Goal: Task Accomplishment & Management: Manage account settings

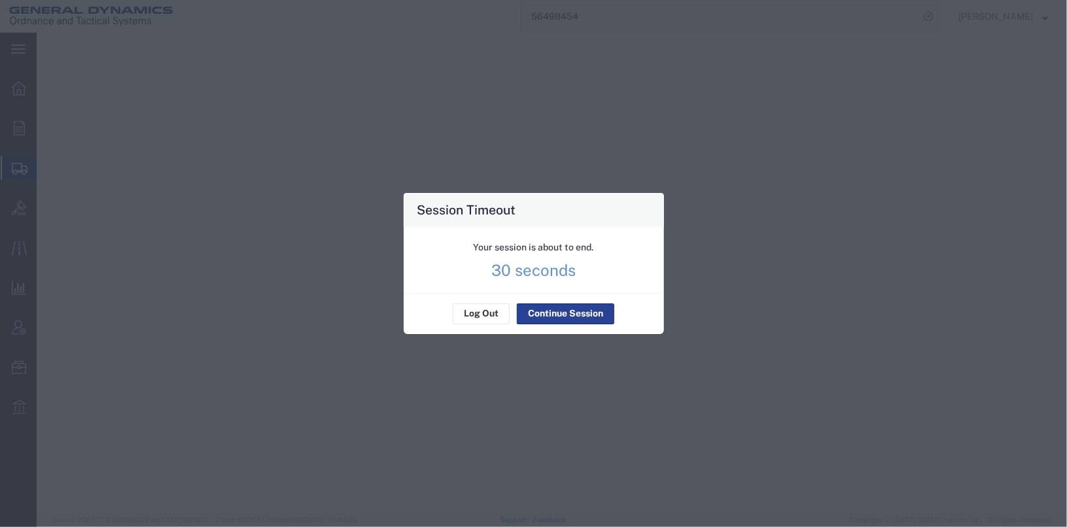
select select "2"
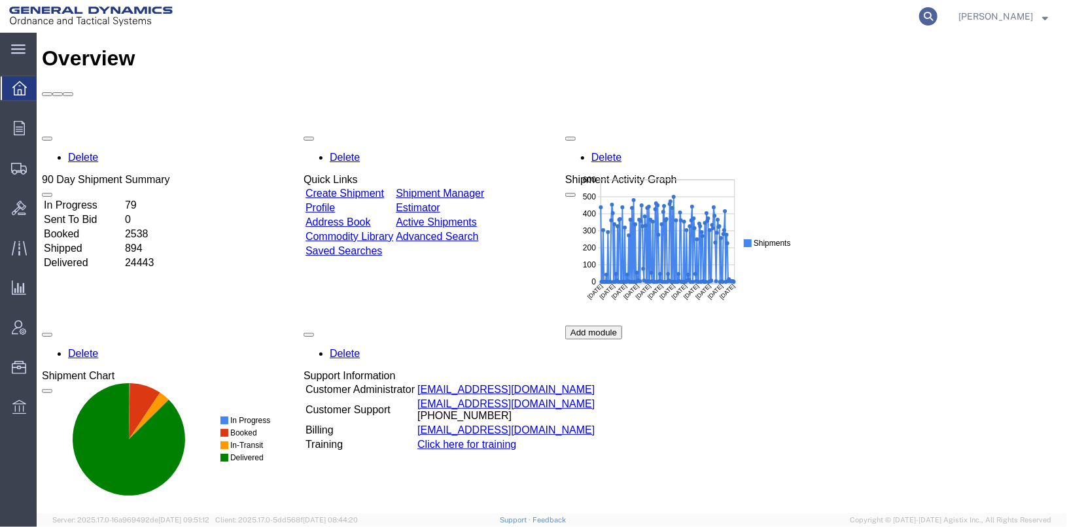
click at [937, 21] on icon at bounding box center [928, 16] width 18 height 18
type input "56397637"
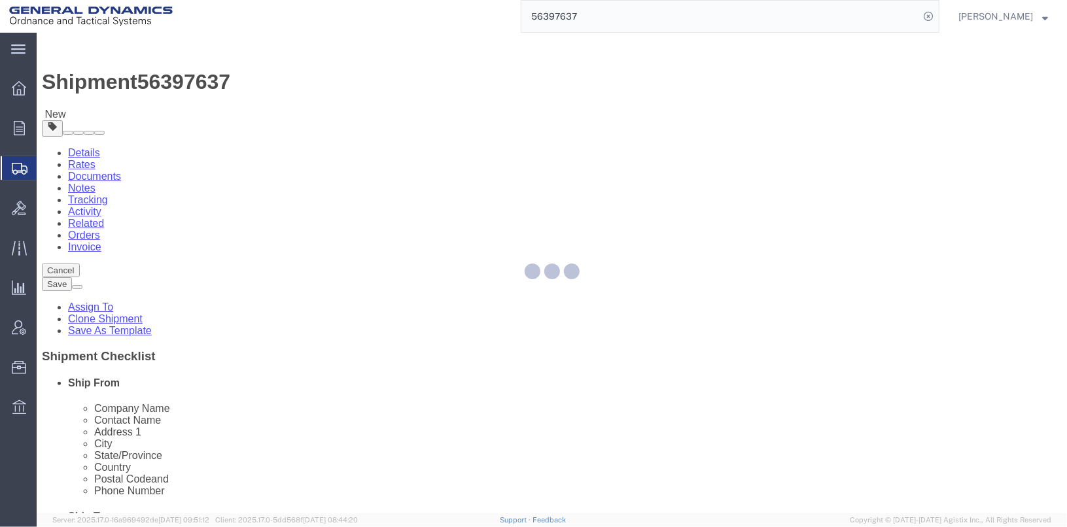
select select
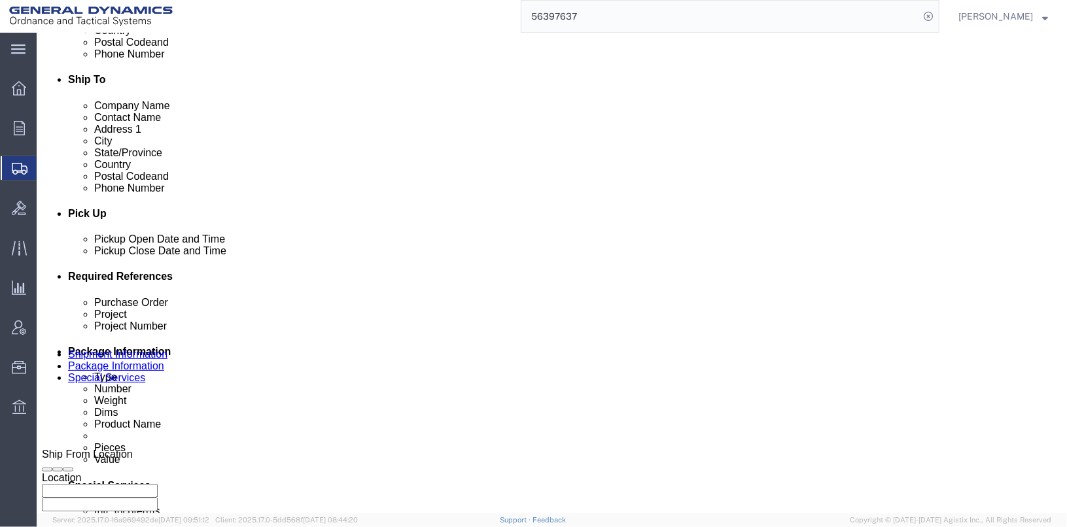
scroll to position [523, 0]
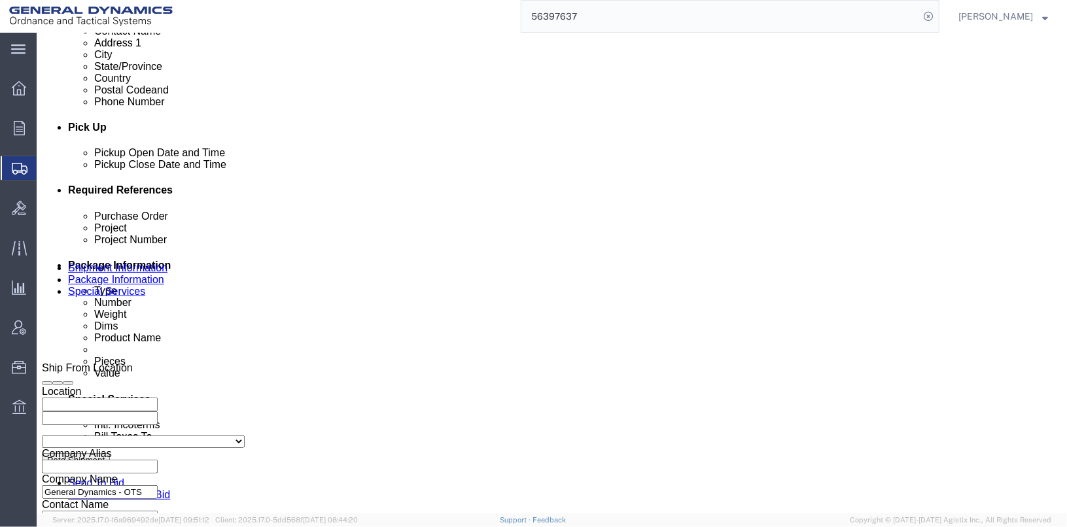
click input "TRK- TRL-234100"
click input "TRK-245005 TRL-234100"
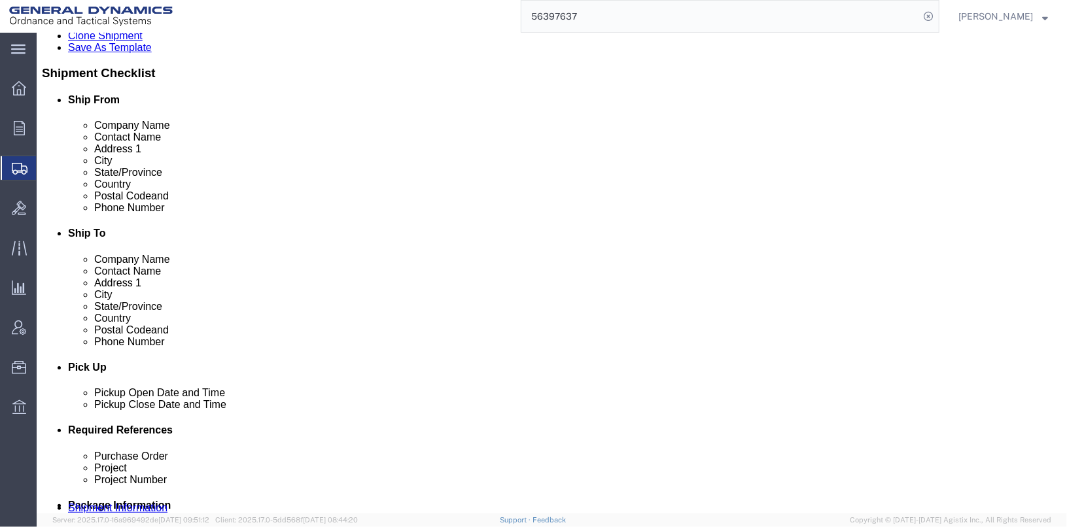
scroll to position [675, 0]
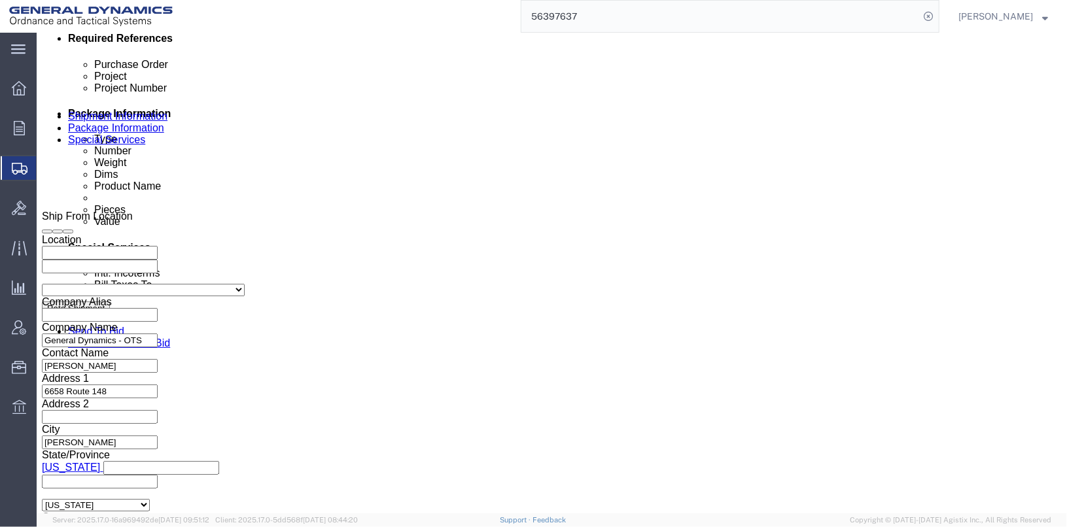
type input "TRK-245005 TRL-234100"
click button "Continue"
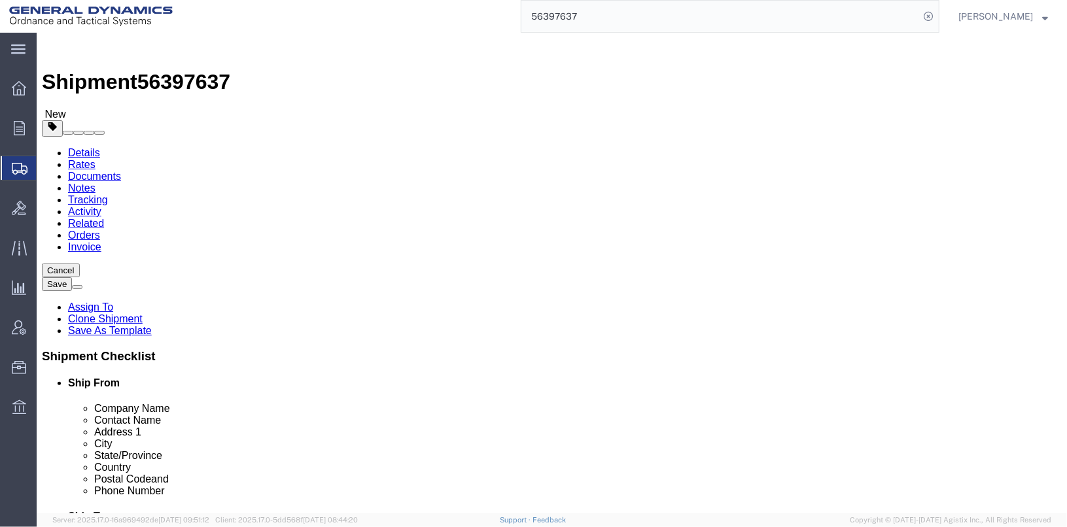
click button "Continue"
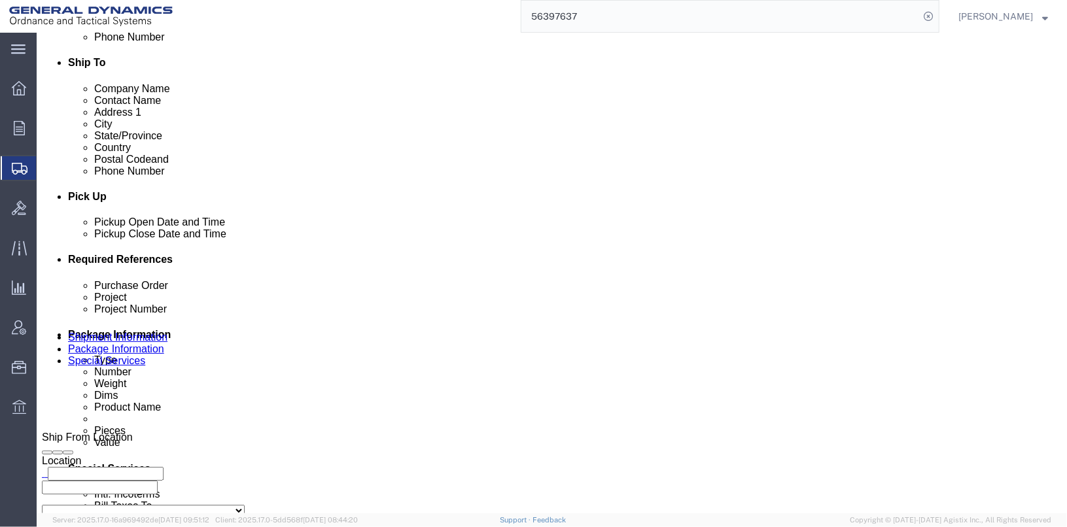
scroll to position [458, 0]
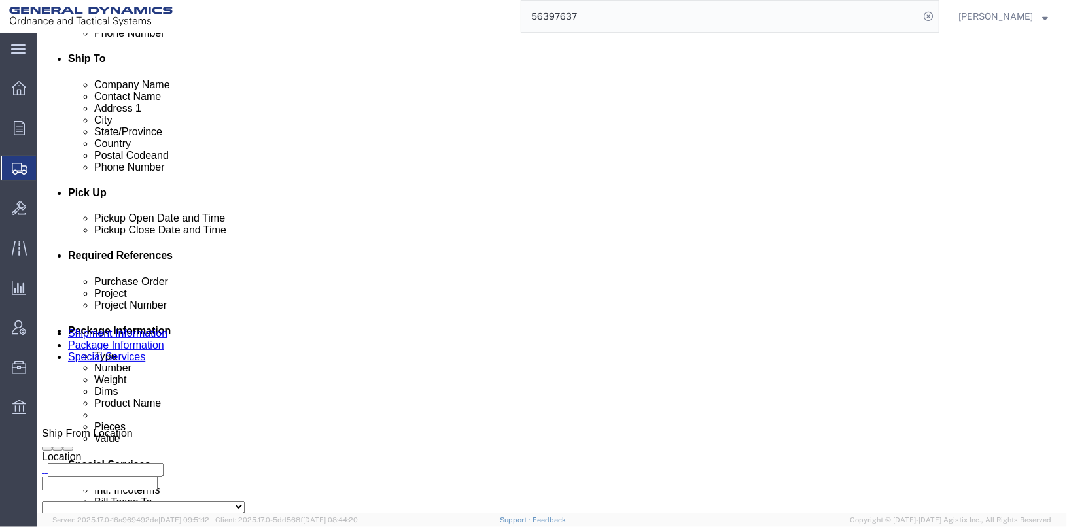
click button "Rate Shipment"
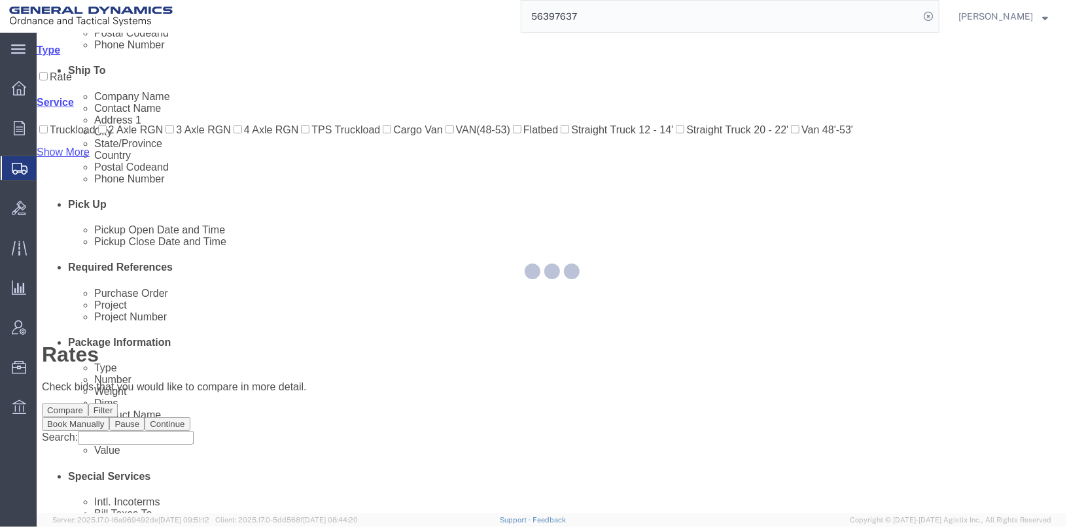
scroll to position [0, 0]
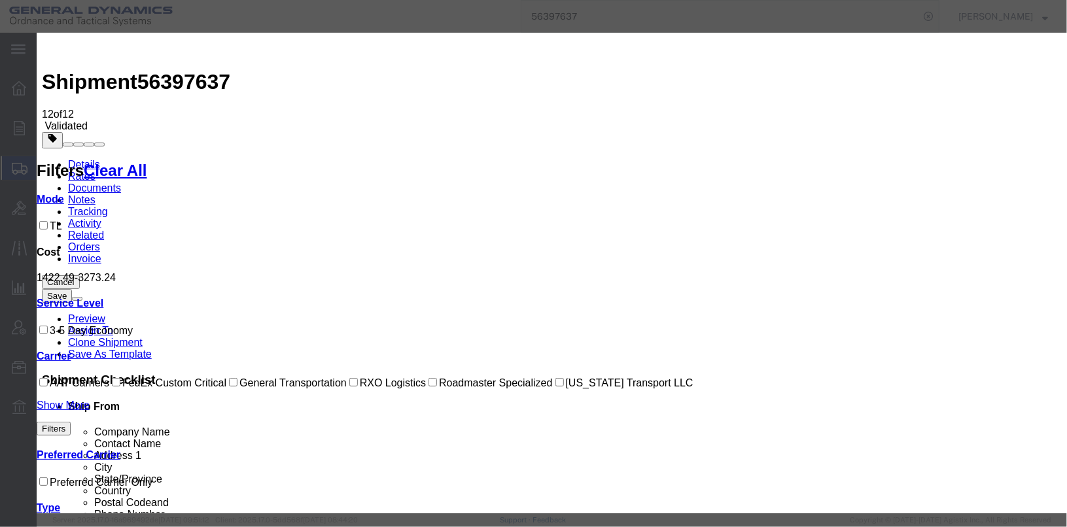
select select "147"
select select "29142"
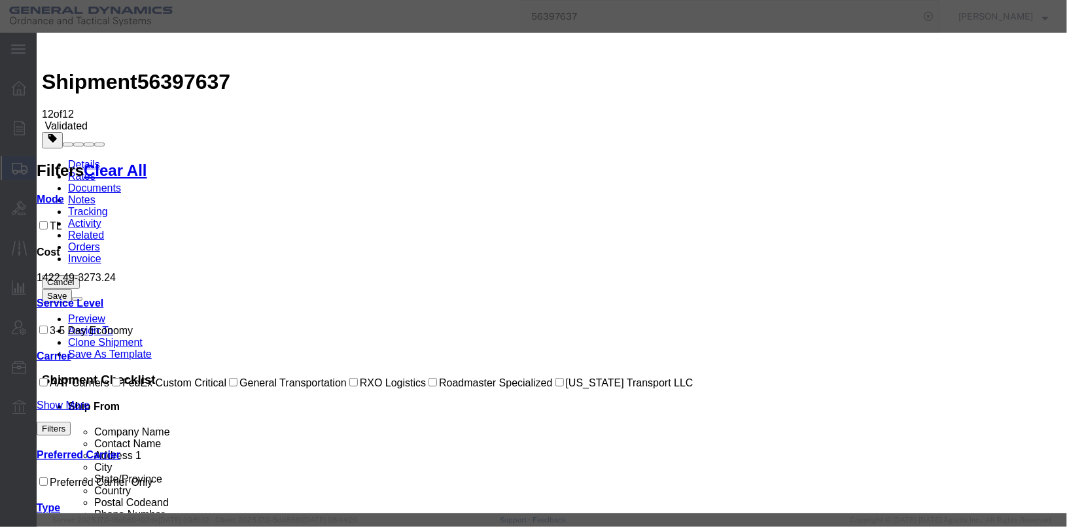
checkbox input "true"
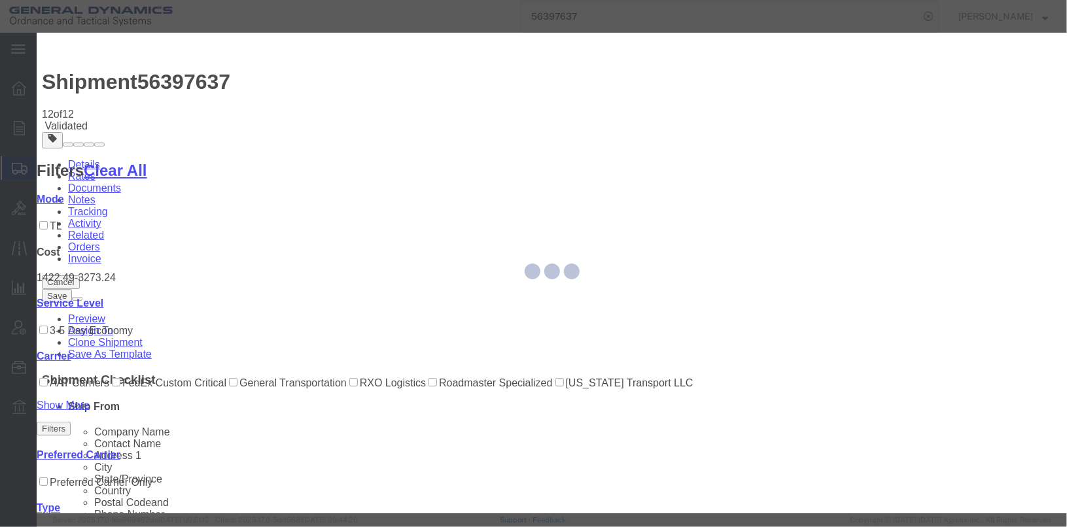
type input "[PERSON_NAME]"
type input "[PHONE_NUMBER]"
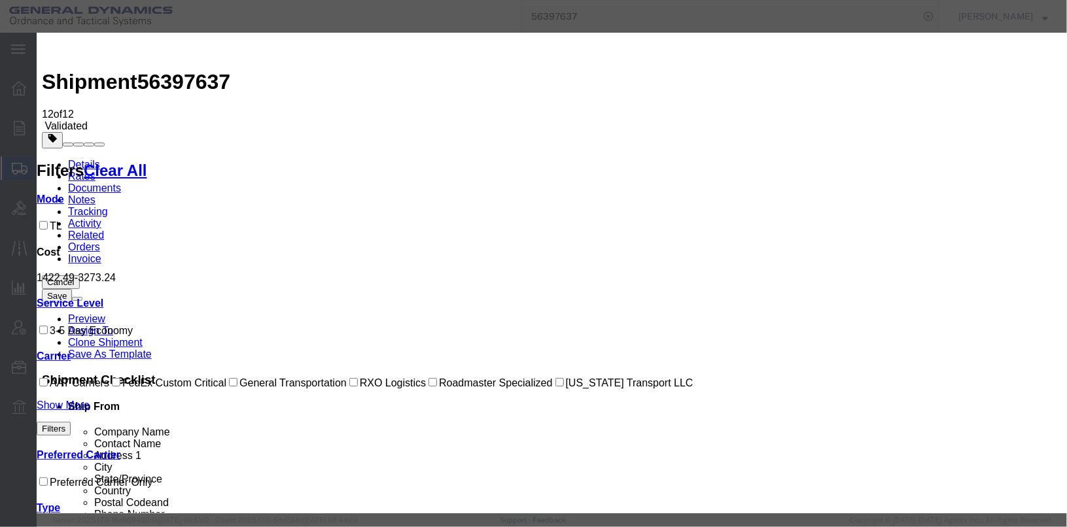
drag, startPoint x: 782, startPoint y: 196, endPoint x: 745, endPoint y: 163, distance: 49.1
type input "25338"
select select "1100"
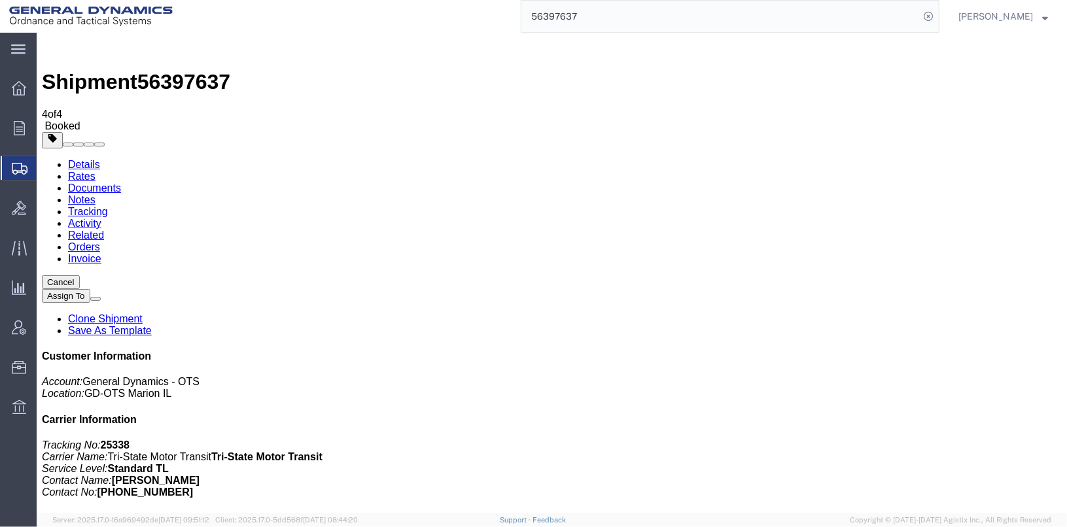
checkbox input "true"
checkbox input "false"
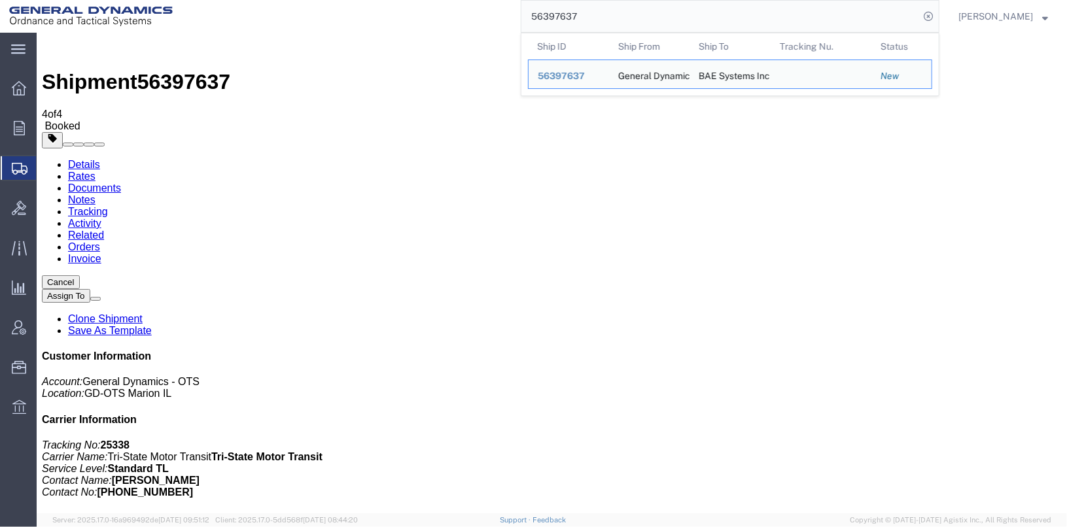
drag, startPoint x: 740, startPoint y: 17, endPoint x: 548, endPoint y: 3, distance: 192.1
click at [548, 3] on input "56397637" at bounding box center [720, 16] width 398 height 31
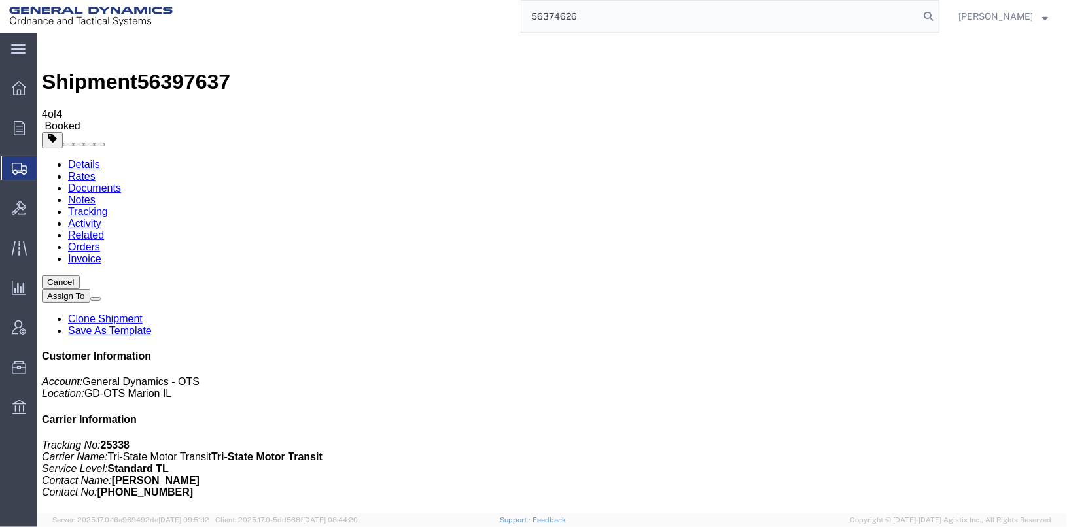
type input "56374626"
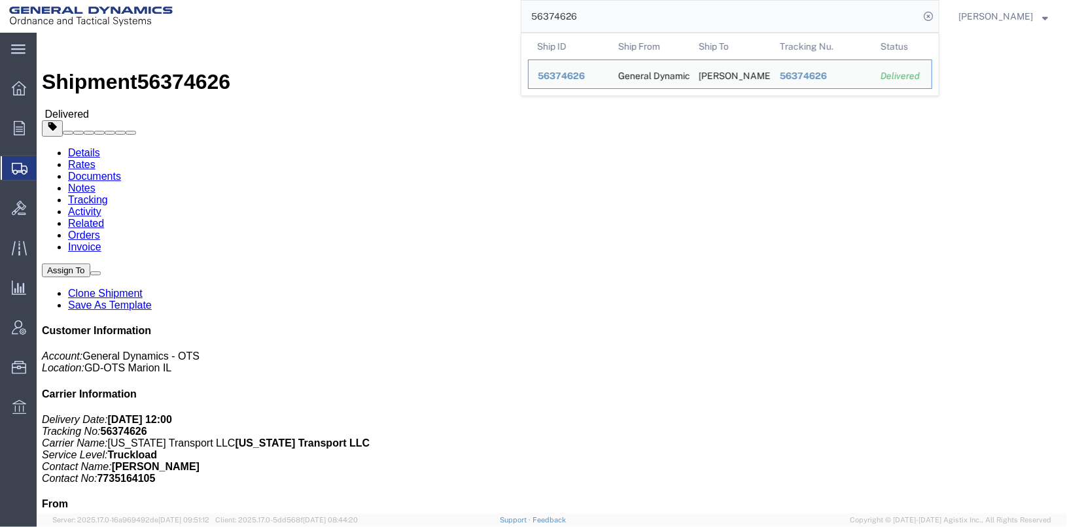
click h4 "Routing & Vehicle Information"
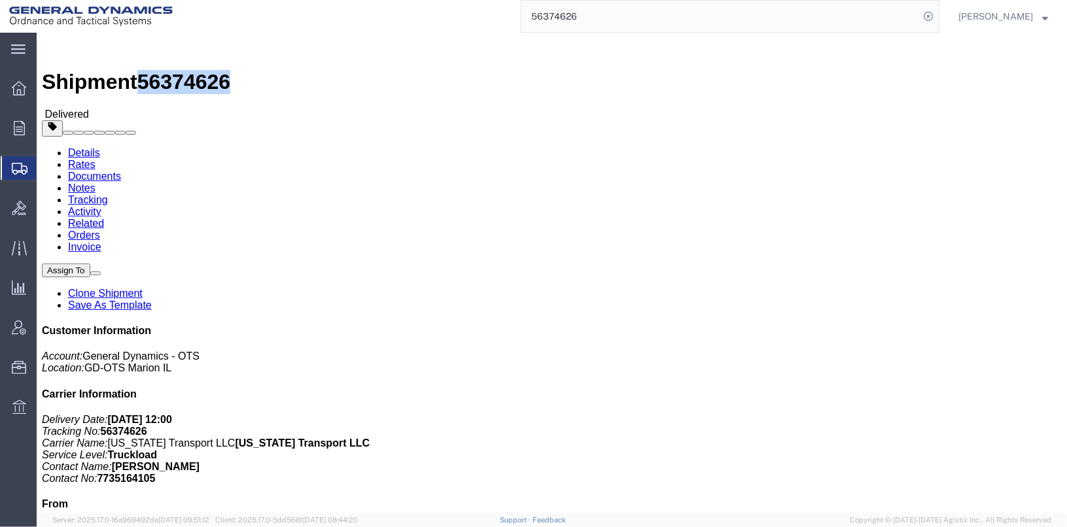
drag, startPoint x: 111, startPoint y: 13, endPoint x: 179, endPoint y: 16, distance: 68.1
click span "56374626"
copy span "56374626"
